Goal: Transaction & Acquisition: Purchase product/service

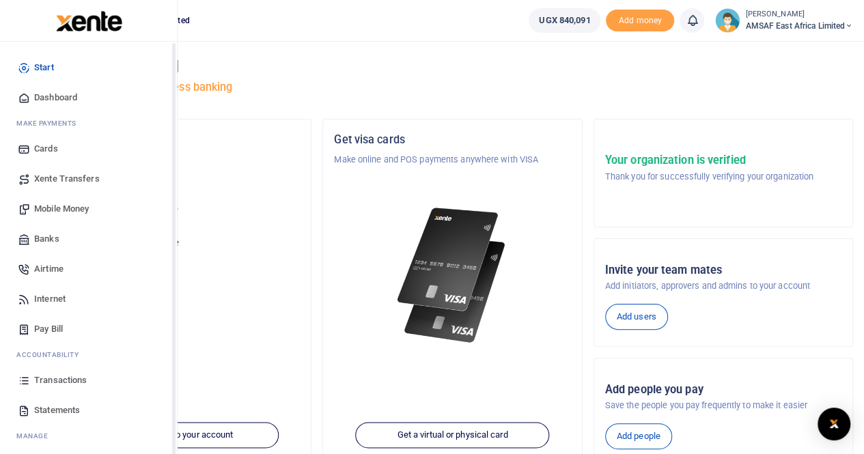
click at [45, 380] on span "Transactions" at bounding box center [60, 381] width 53 height 14
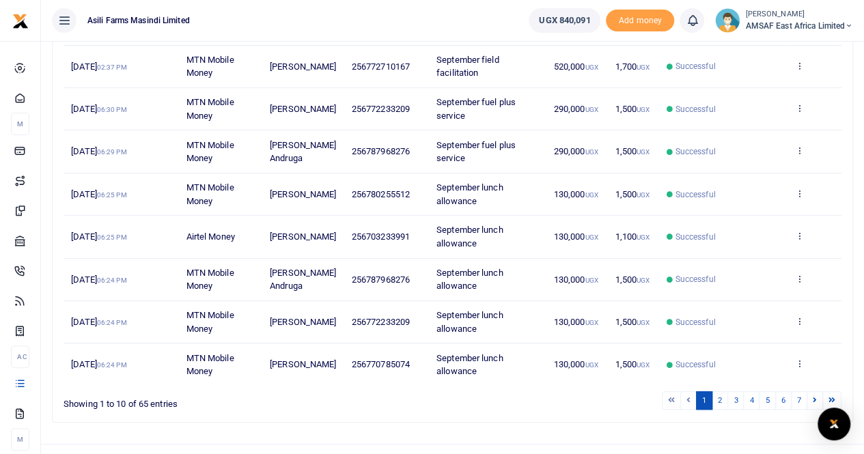
scroll to position [316, 0]
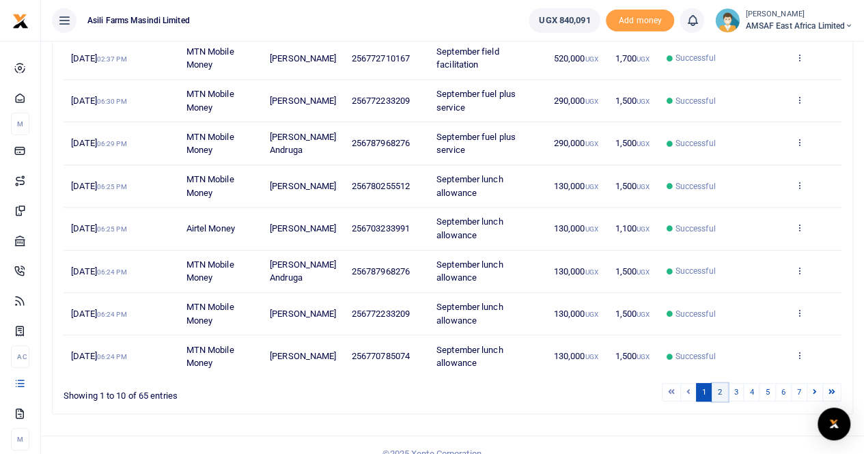
click at [721, 383] on link "2" at bounding box center [720, 392] width 16 height 18
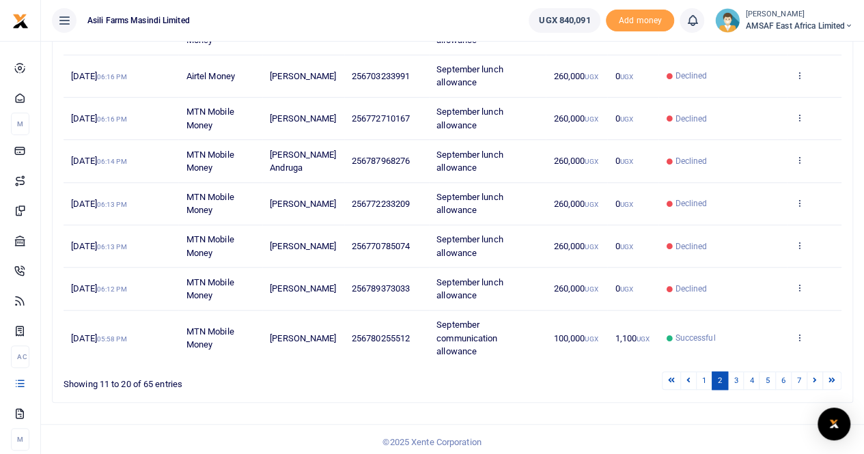
scroll to position [329, 0]
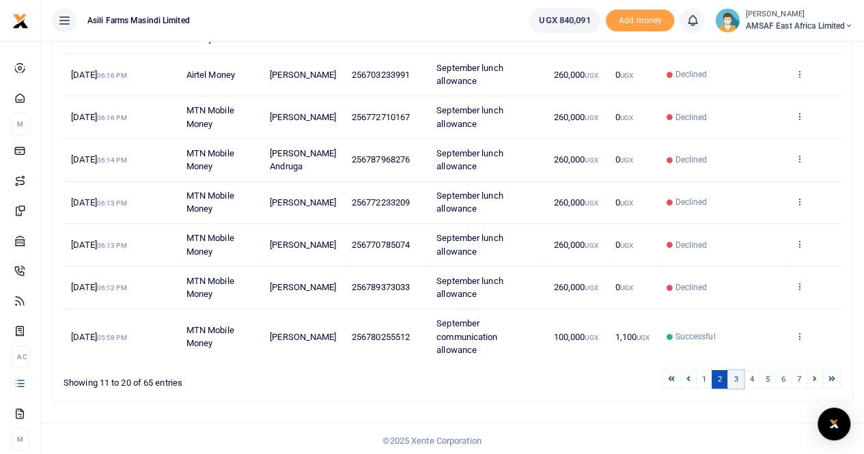
click at [742, 374] on link "3" at bounding box center [736, 379] width 16 height 18
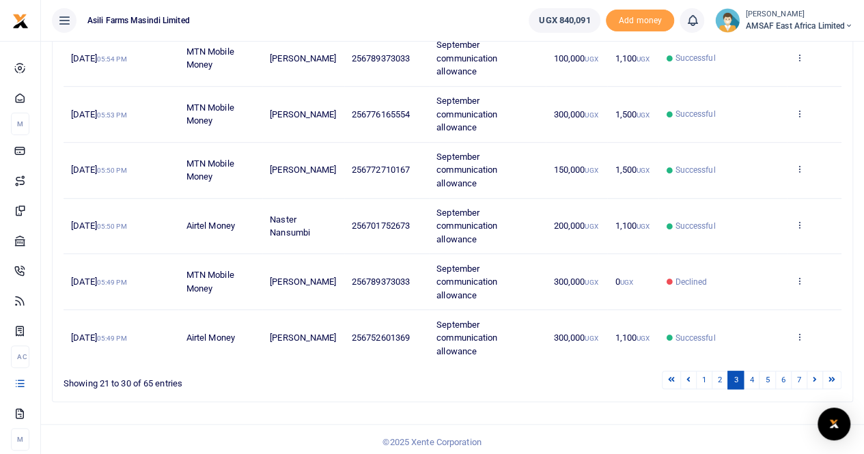
scroll to position [449, 0]
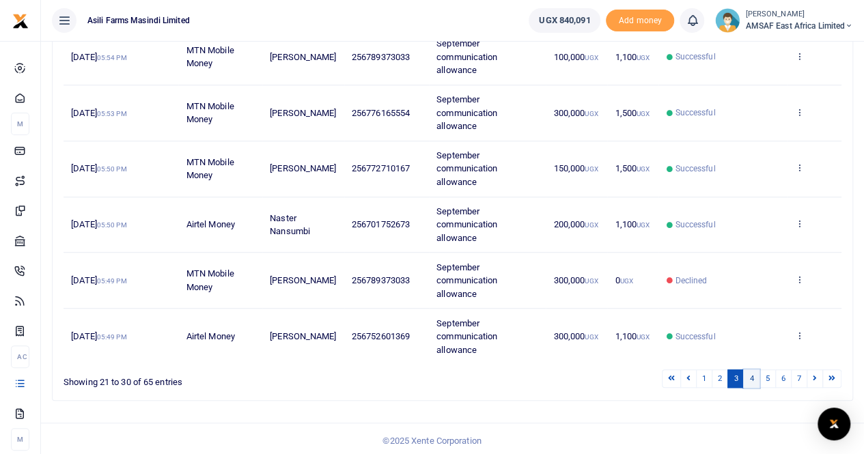
click at [752, 376] on link "4" at bounding box center [751, 379] width 16 height 18
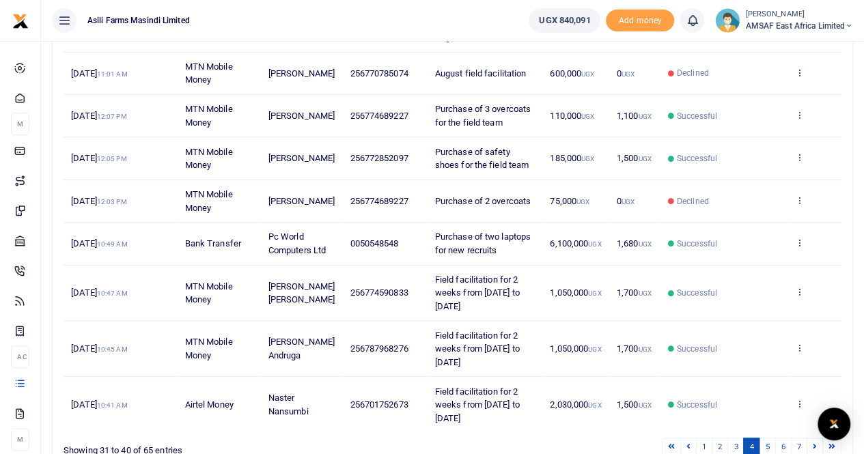
scroll to position [343, 0]
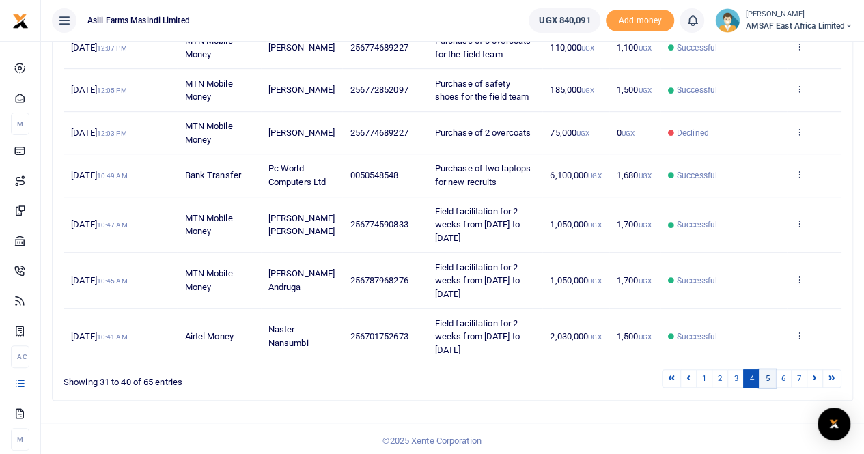
click at [762, 377] on link "5" at bounding box center [767, 379] width 16 height 18
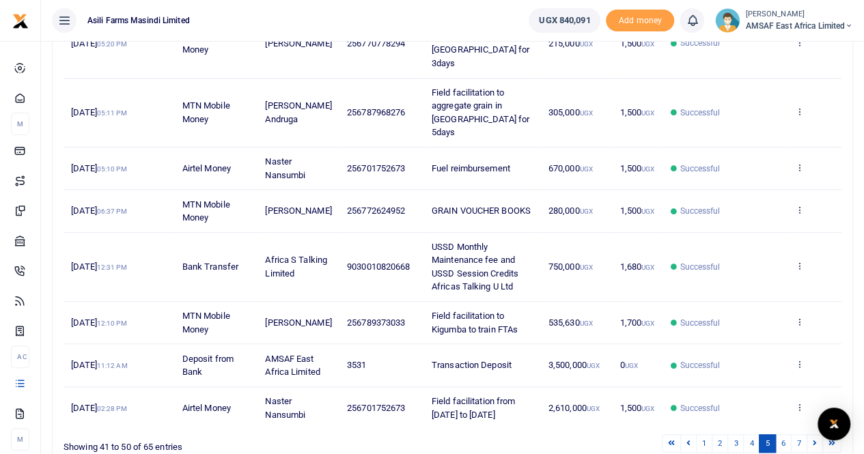
scroll to position [383, 0]
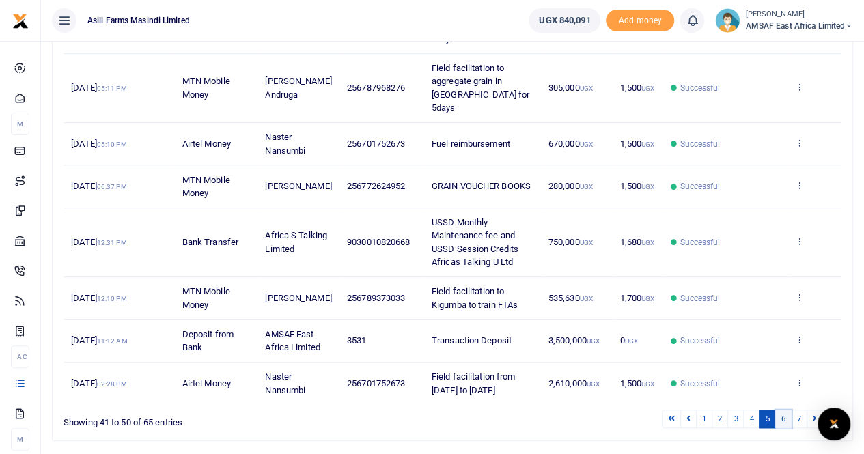
click at [781, 410] on link "6" at bounding box center [783, 419] width 16 height 18
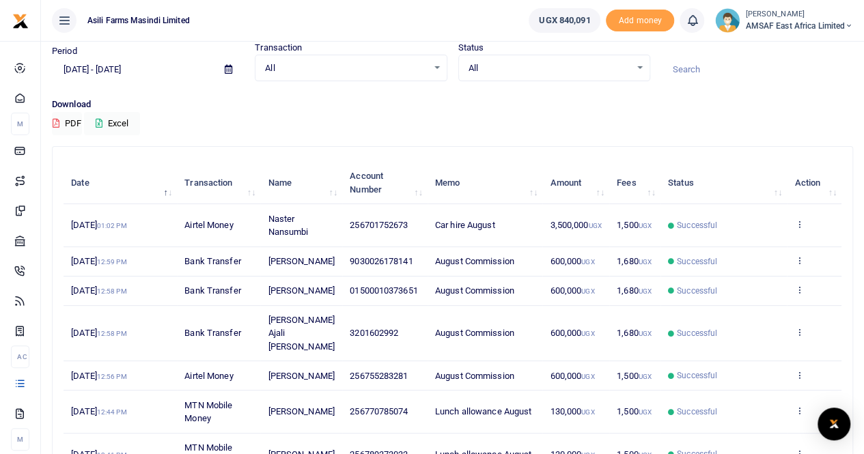
scroll to position [30, 0]
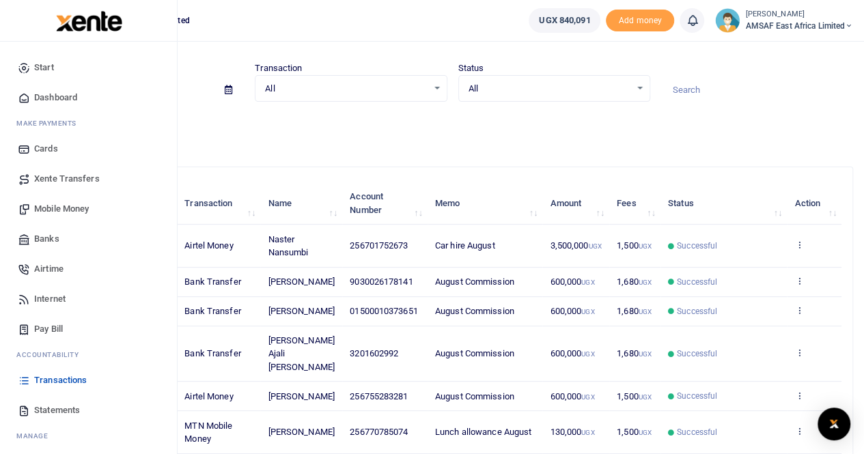
click at [59, 211] on span "Mobile Money" at bounding box center [61, 209] width 55 height 14
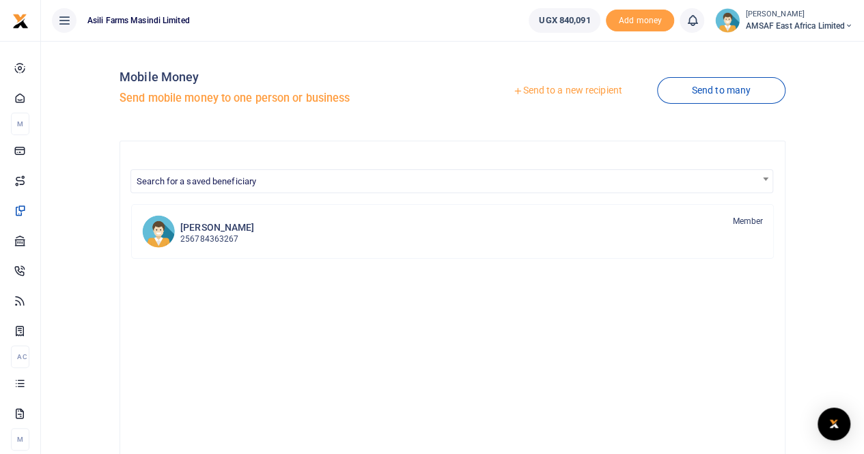
click at [551, 92] on link "Send to a new recipient" at bounding box center [567, 91] width 178 height 25
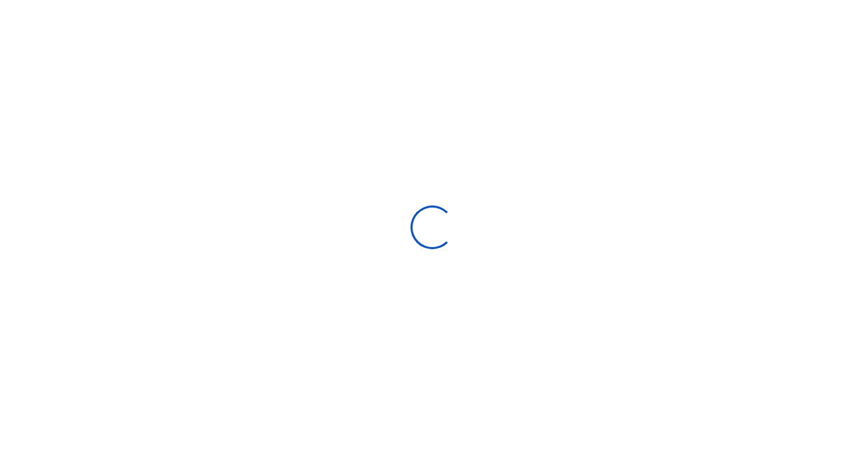
select select
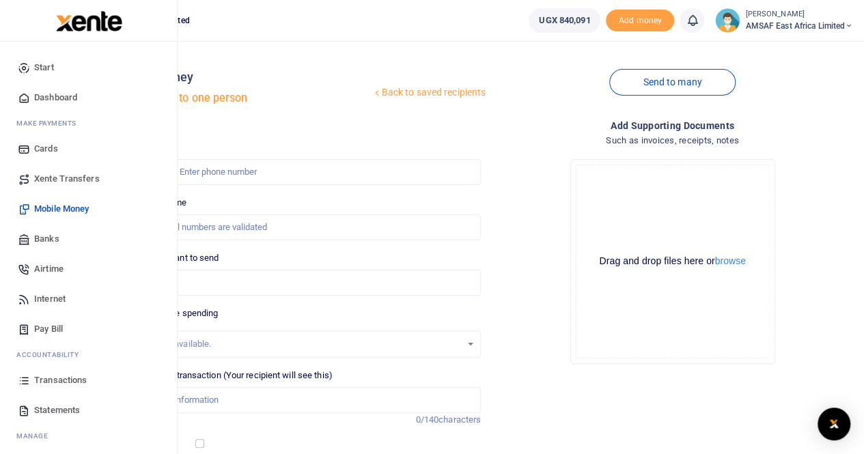
click at [48, 379] on span "Transactions" at bounding box center [60, 381] width 53 height 14
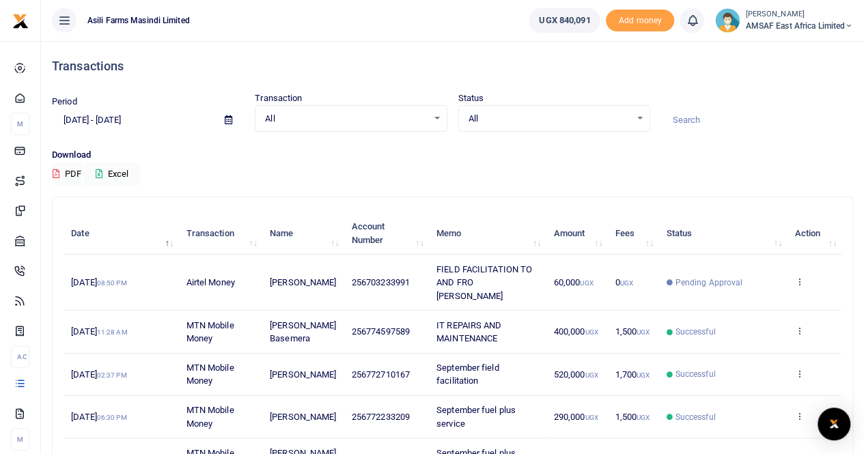
click at [691, 118] on input at bounding box center [757, 120] width 192 height 23
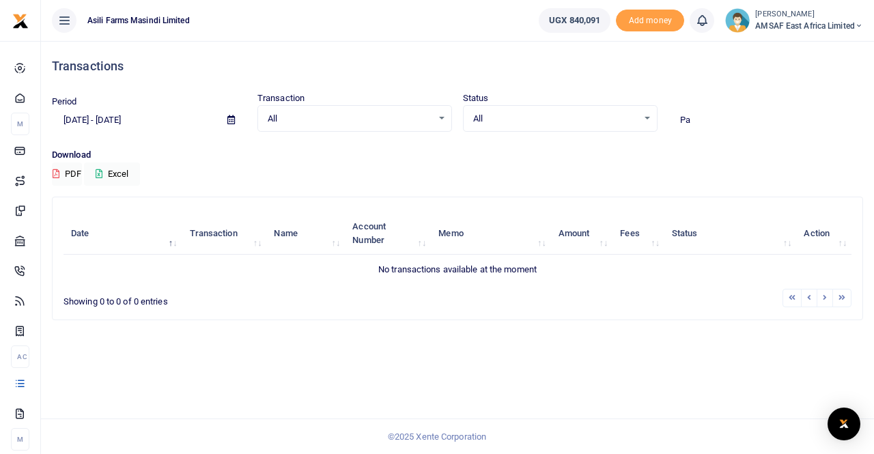
type input "P"
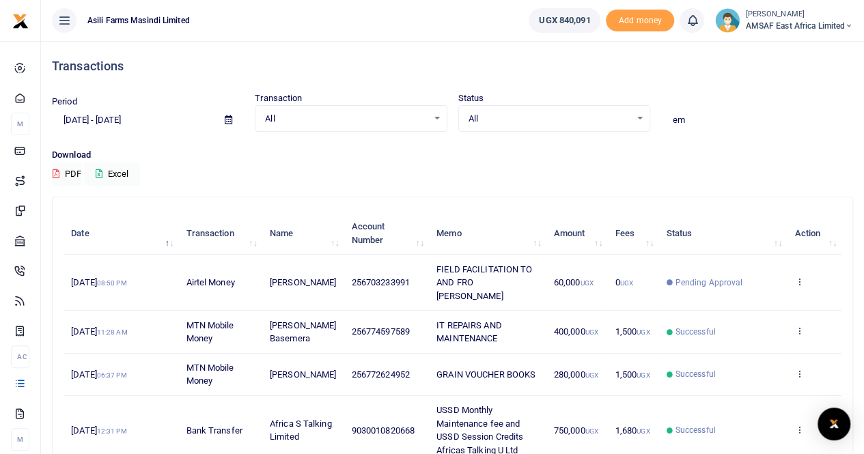
type input "e"
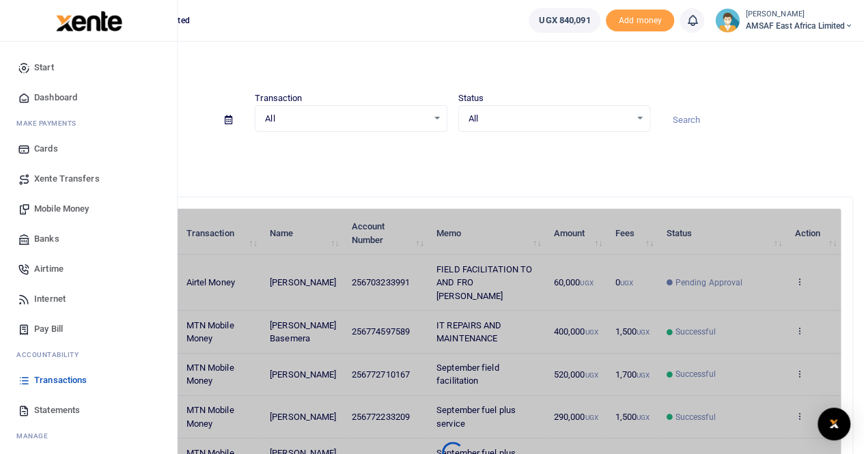
click at [49, 205] on span "Mobile Money" at bounding box center [61, 209] width 55 height 14
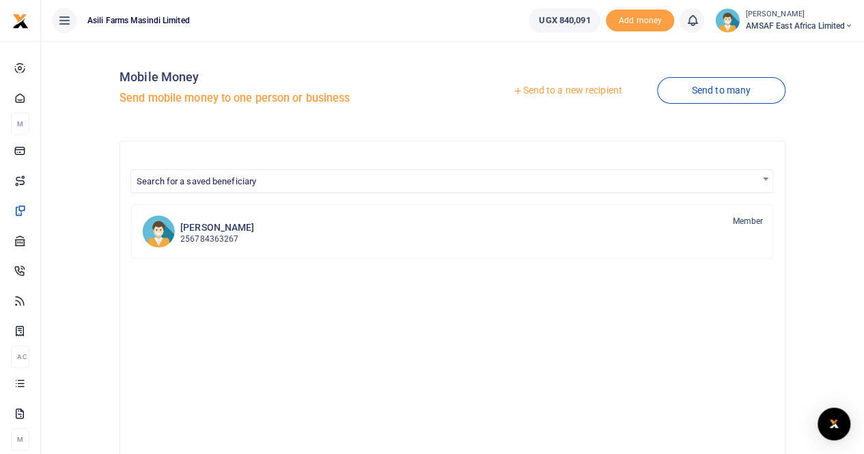
click at [558, 91] on link "Send to a new recipient" at bounding box center [567, 91] width 178 height 25
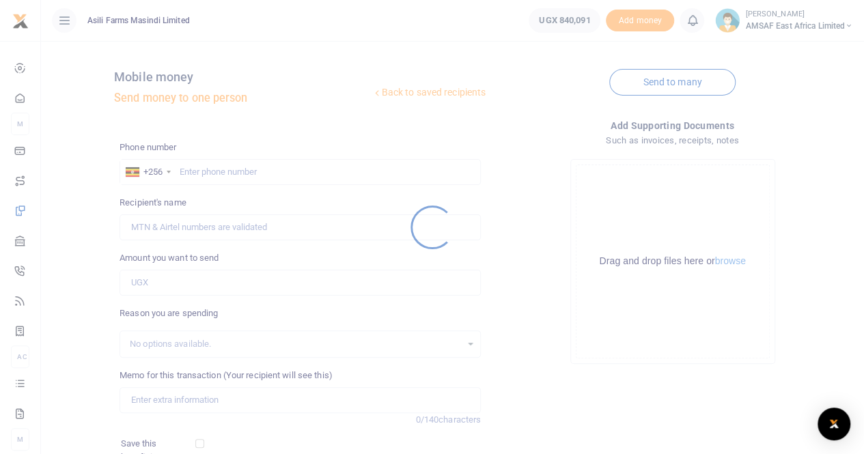
click at [245, 169] on div at bounding box center [432, 227] width 864 height 454
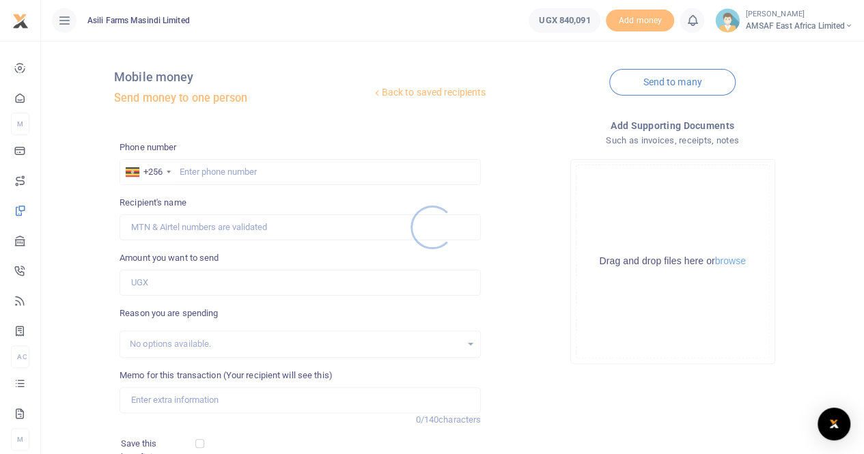
click at [245, 169] on div at bounding box center [432, 227] width 864 height 454
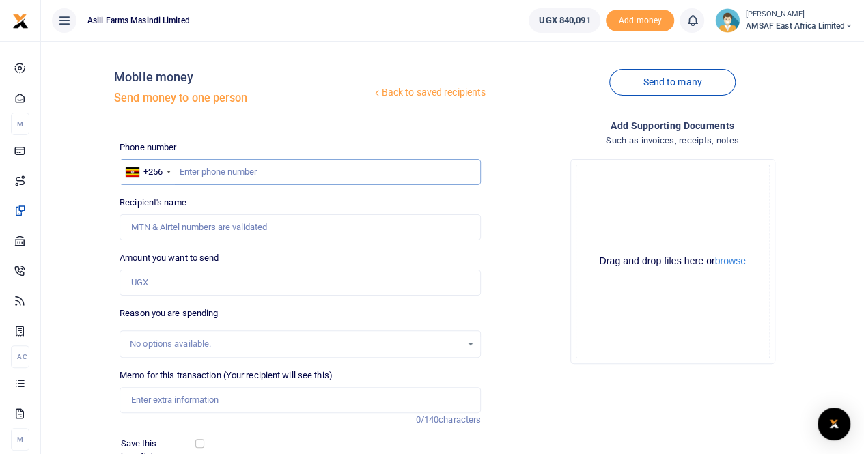
click at [208, 170] on input "text" at bounding box center [300, 172] width 361 height 26
type input "77616554"
click at [191, 230] on input "Recipient's name" at bounding box center [300, 227] width 361 height 26
click at [92, 240] on div "Back to saved recipients Mobile money Send money to one person Send to many Pho…" at bounding box center [452, 305] width 812 height 507
click at [66, 124] on div "Back to saved recipients Mobile money Send money to one person Send to many Pho…" at bounding box center [452, 305] width 812 height 507
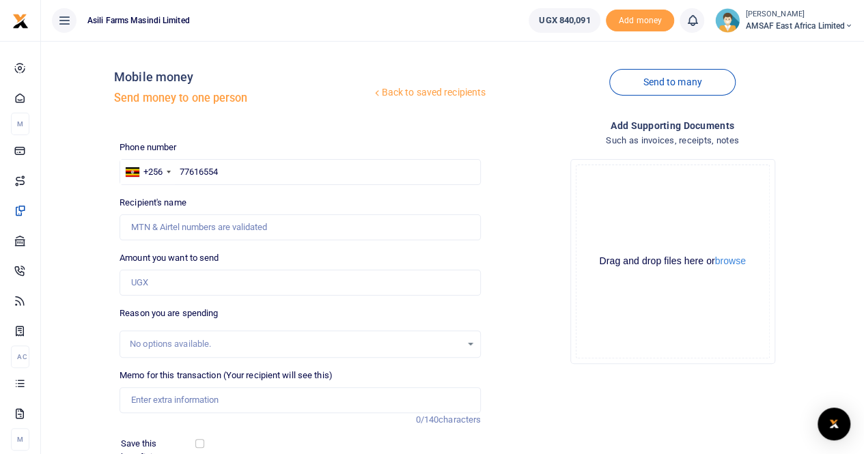
click at [66, 23] on icon at bounding box center [64, 20] width 14 height 15
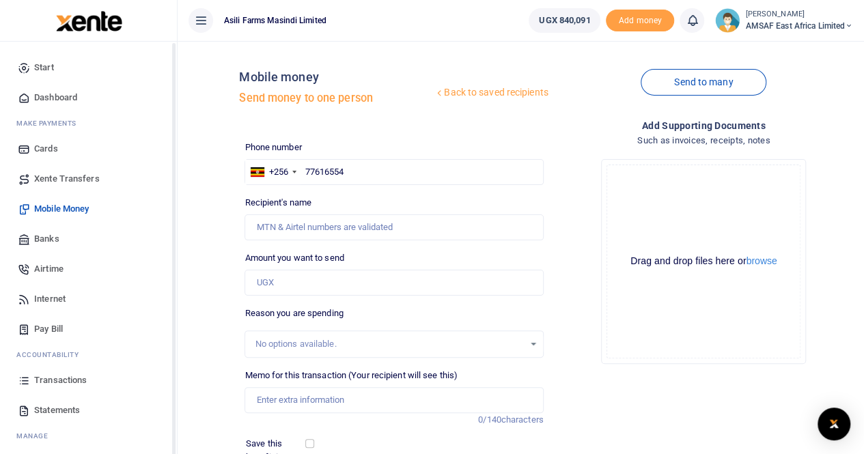
click at [189, 115] on div "Back to saved recipients Mobile money Send money to one person Send to many Pho…" at bounding box center [521, 310] width 676 height 517
click at [196, 340] on div "Back to saved recipients Mobile money Send money to one person Send to many Pho…" at bounding box center [521, 310] width 676 height 517
click at [52, 208] on span "Mobile Money" at bounding box center [61, 209] width 55 height 14
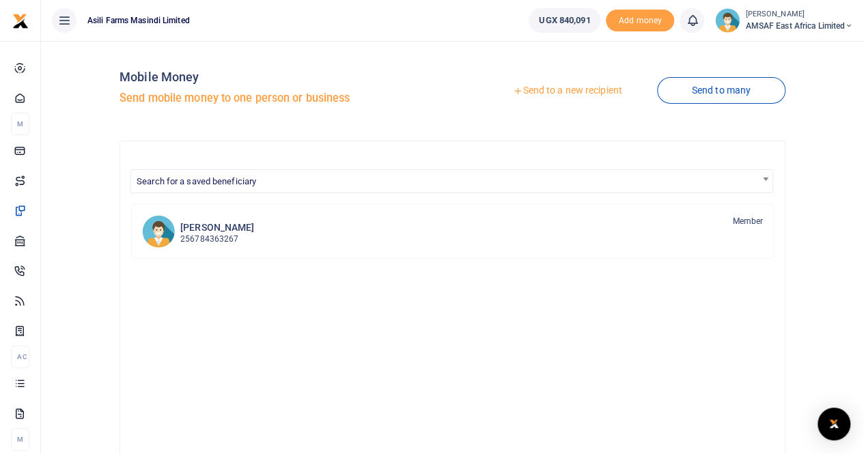
click at [577, 92] on div at bounding box center [432, 227] width 864 height 454
click at [577, 92] on link "Send to a new recipient" at bounding box center [567, 91] width 178 height 25
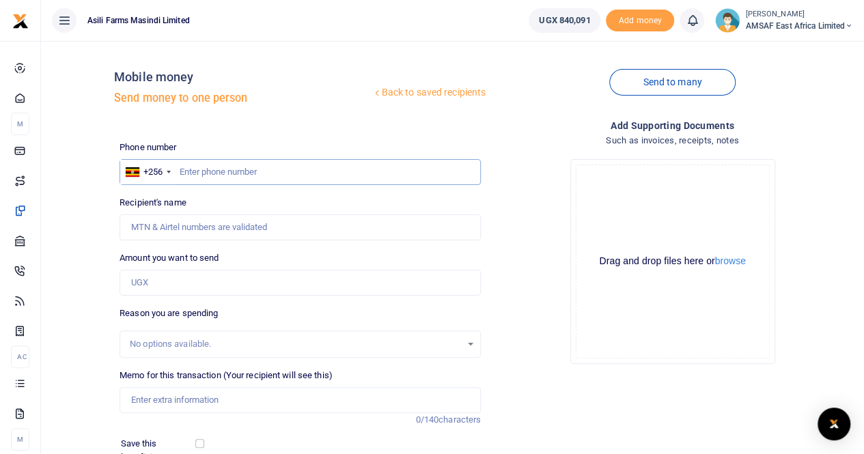
click at [236, 169] on input "text" at bounding box center [300, 172] width 361 height 26
type input "776165554"
type input "[PERSON_NAME]"
type input "776165554"
click at [160, 281] on input "Amount you want to send" at bounding box center [300, 283] width 361 height 26
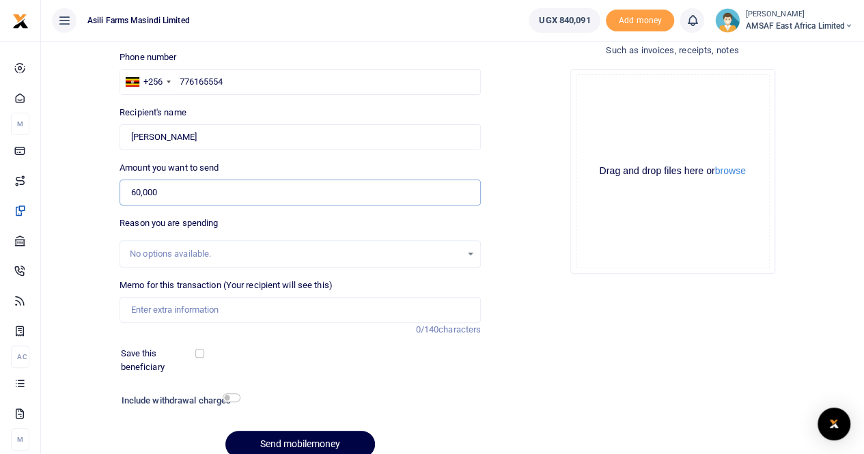
scroll to position [137, 0]
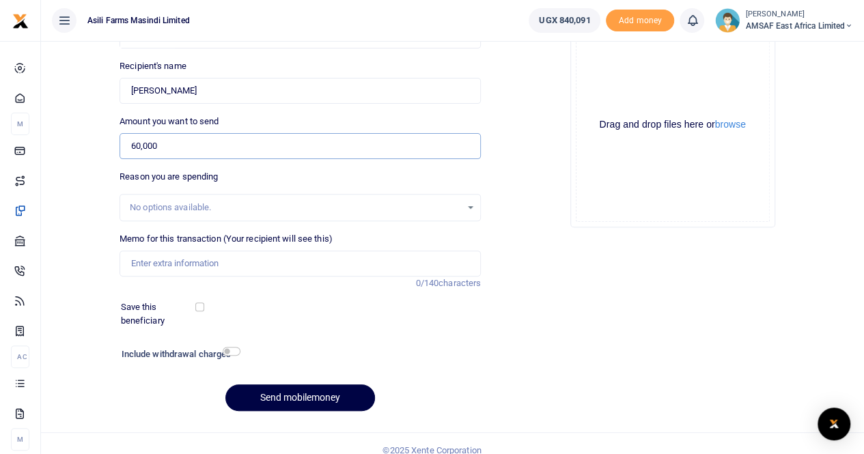
type input "60,000"
click at [169, 262] on input "Memo for this transaction (Your recipient will see this)" at bounding box center [300, 264] width 361 height 26
type input "F"
type input "P"
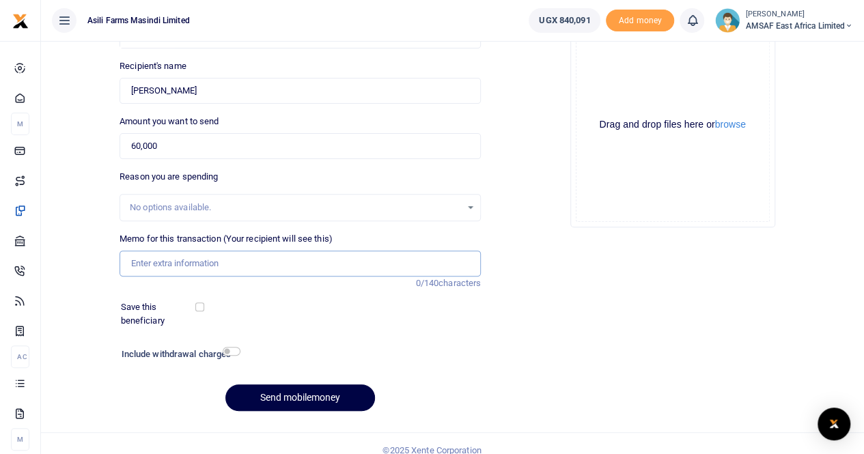
type input "f"
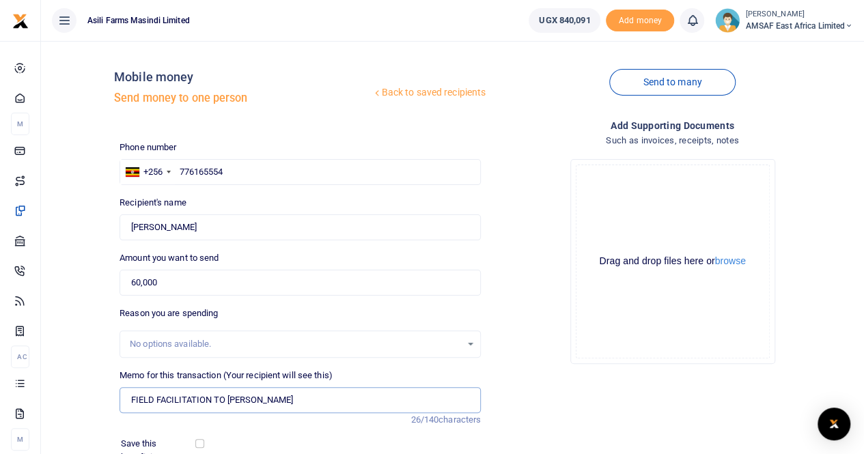
scroll to position [149, 0]
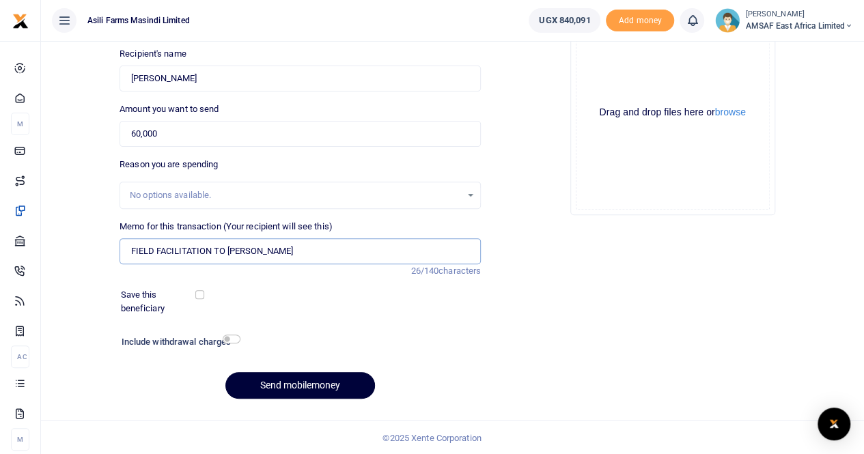
type input "FIELD FACILITATION TO [PERSON_NAME]"
click at [273, 377] on button "Send mobilemoney" at bounding box center [300, 385] width 150 height 27
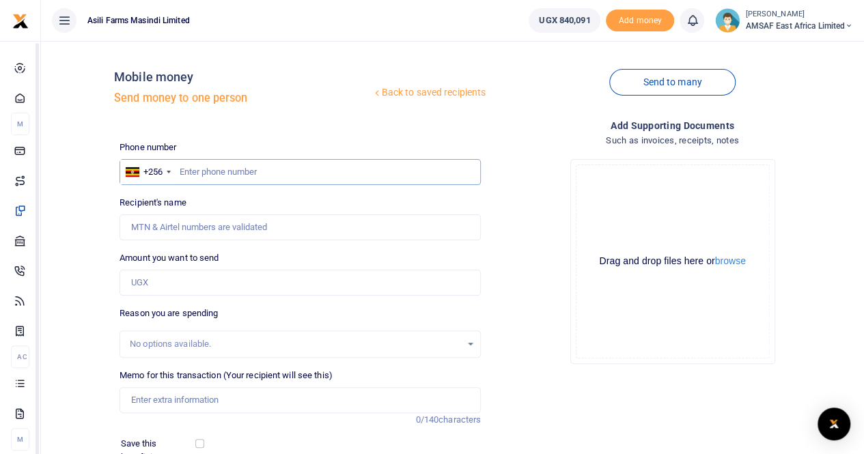
click at [190, 171] on input "text" at bounding box center [300, 172] width 361 height 26
type input "789373033"
type input "Patrick Katungi"
type input "789373033"
click at [163, 281] on input "Amount you want to send" at bounding box center [300, 283] width 361 height 26
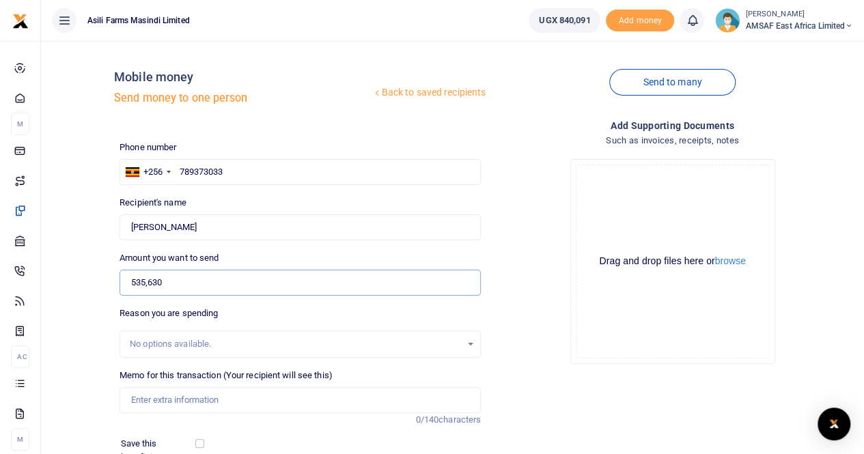
type input "535,630"
click at [169, 398] on input "Memo for this transaction (Your recipient will see this)" at bounding box center [300, 400] width 361 height 26
type input "F"
type input "P"
click at [298, 398] on input "Patrick Field Facilitation for a trip to Hoima on 5th May 2025" at bounding box center [300, 400] width 361 height 26
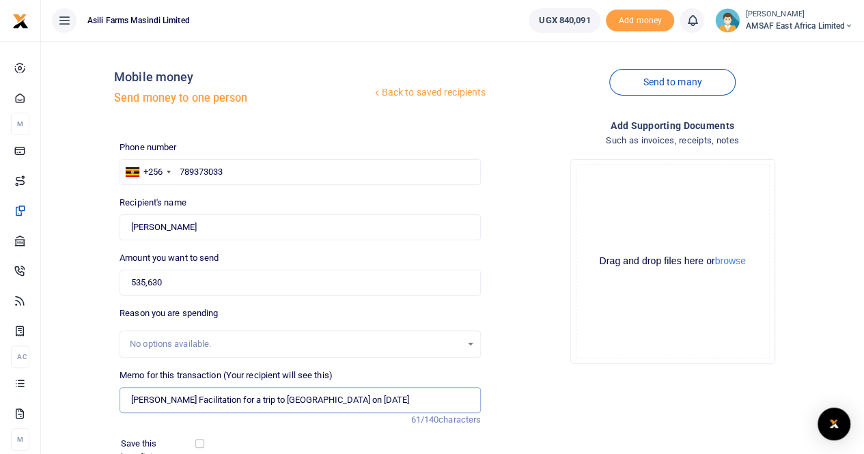
drag, startPoint x: 318, startPoint y: 400, endPoint x: 361, endPoint y: 394, distance: 43.4
click at [320, 400] on input "Patrick Field Facilitation for a trip to Zara on 5th May 2025" at bounding box center [300, 400] width 361 height 26
click at [318, 400] on input "Patrick Field Facilitation for a trip to Zara on 5th May 2025" at bounding box center [300, 400] width 361 height 26
click at [309, 396] on input "Patrick Field Facilitation for a trip to Zara on May 2025" at bounding box center [300, 400] width 361 height 26
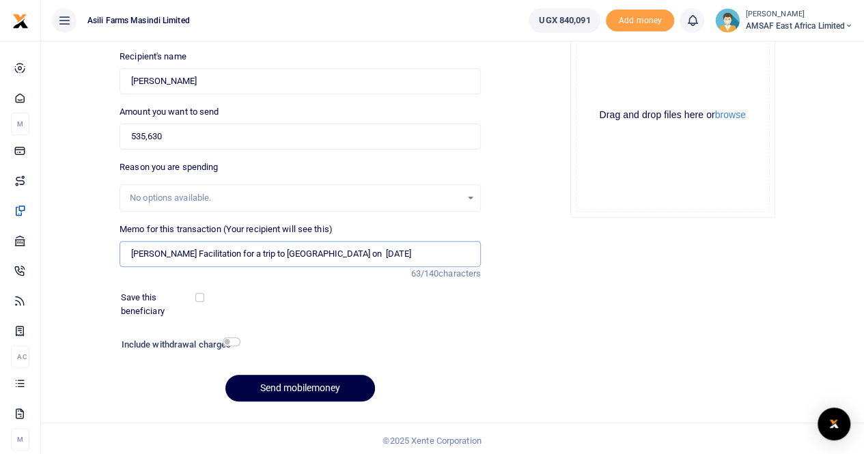
scroll to position [149, 0]
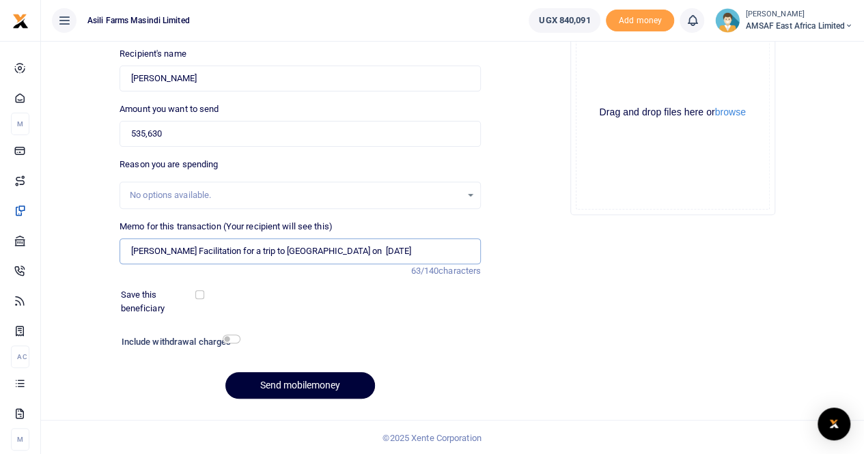
type input "Patrick Field Facilitation for a trip to Zara on 1st Sept 2025"
click at [279, 383] on button "Send mobilemoney" at bounding box center [300, 385] width 150 height 27
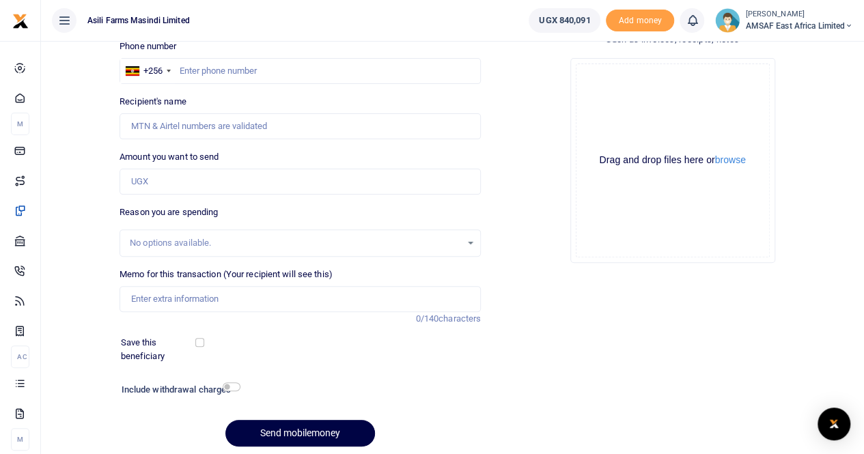
scroll to position [80, 0]
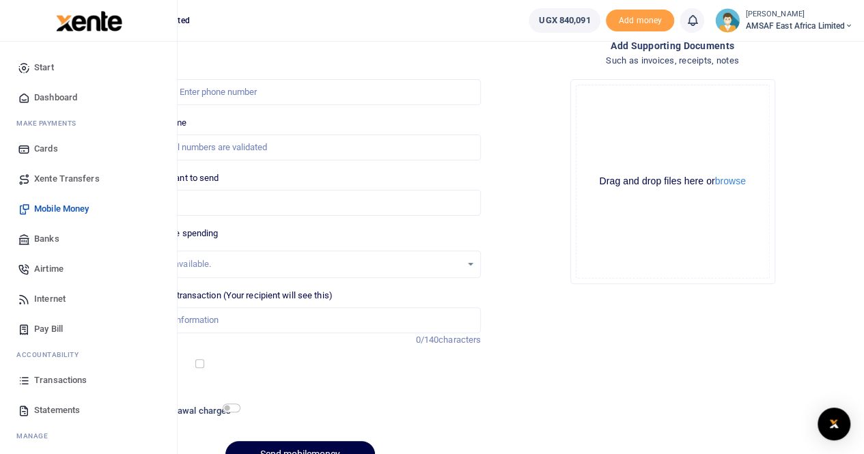
click at [70, 380] on span "Transactions" at bounding box center [60, 381] width 53 height 14
